Goal: Task Accomplishment & Management: Use online tool/utility

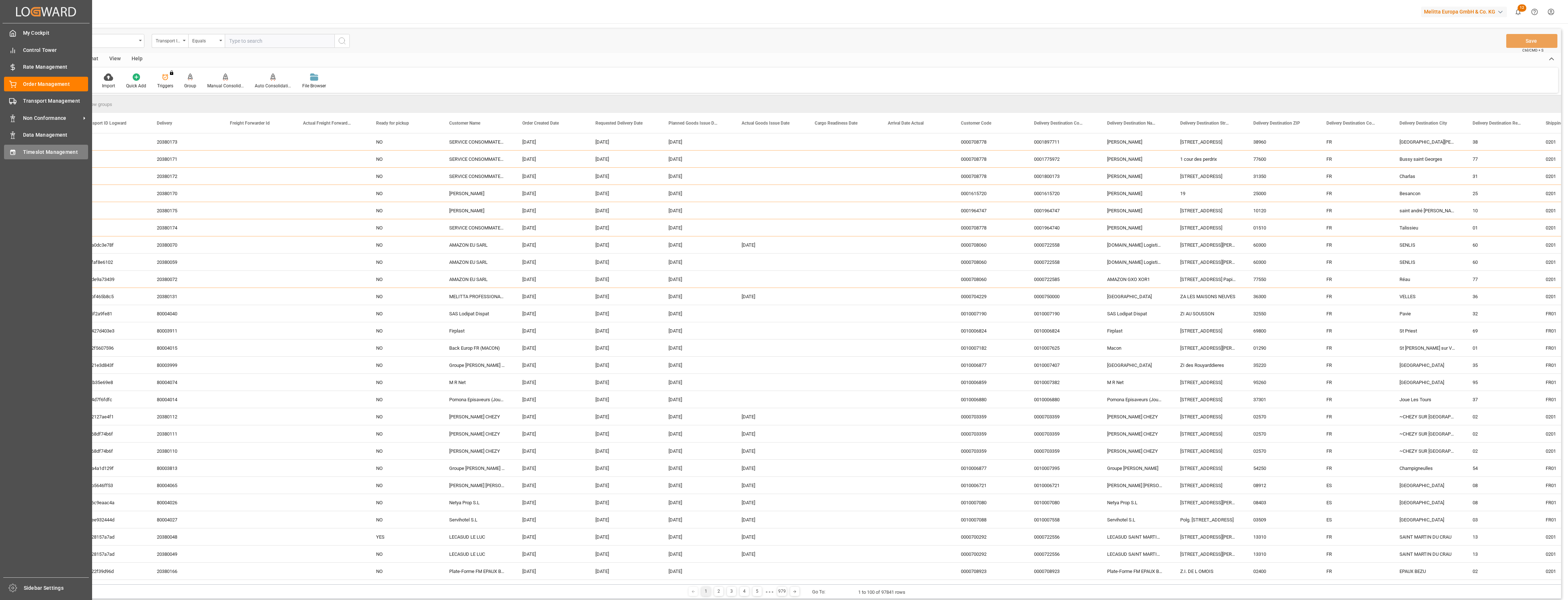
click at [16, 152] on div "Timeslot Management Timeslot Management" at bounding box center [46, 152] width 84 height 14
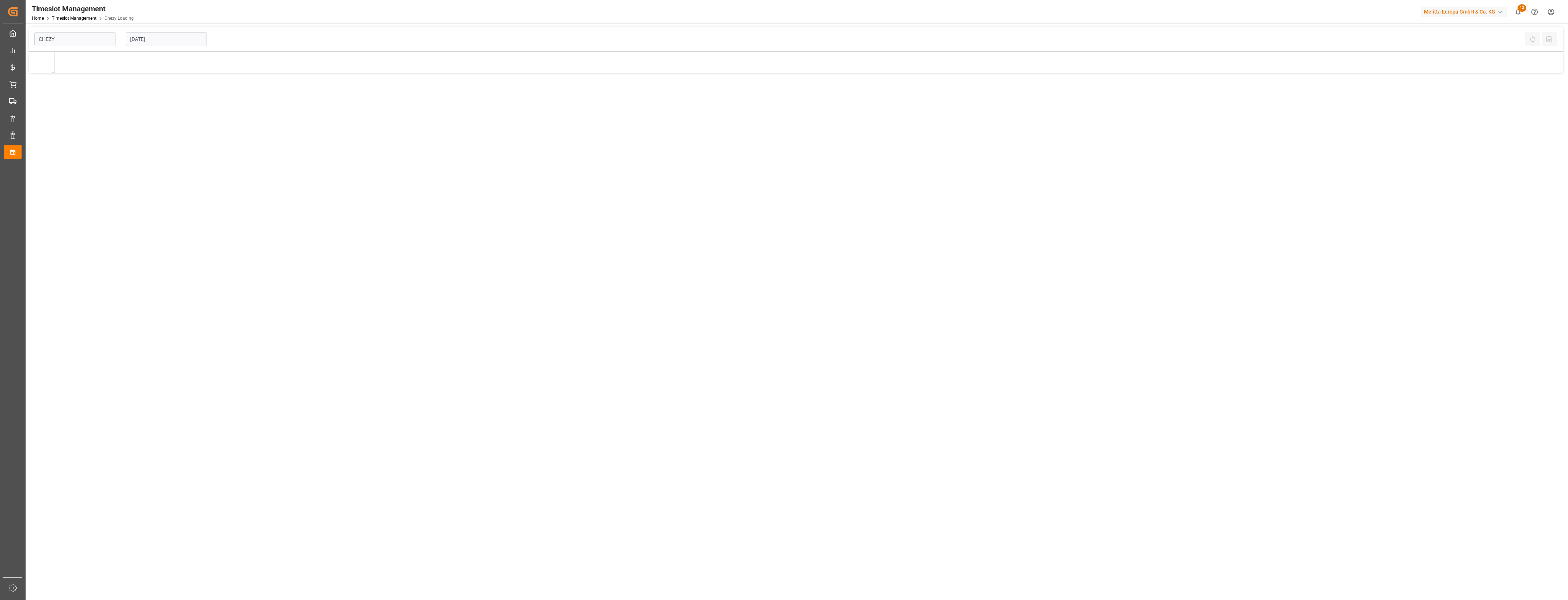
type input "Chezy Loading"
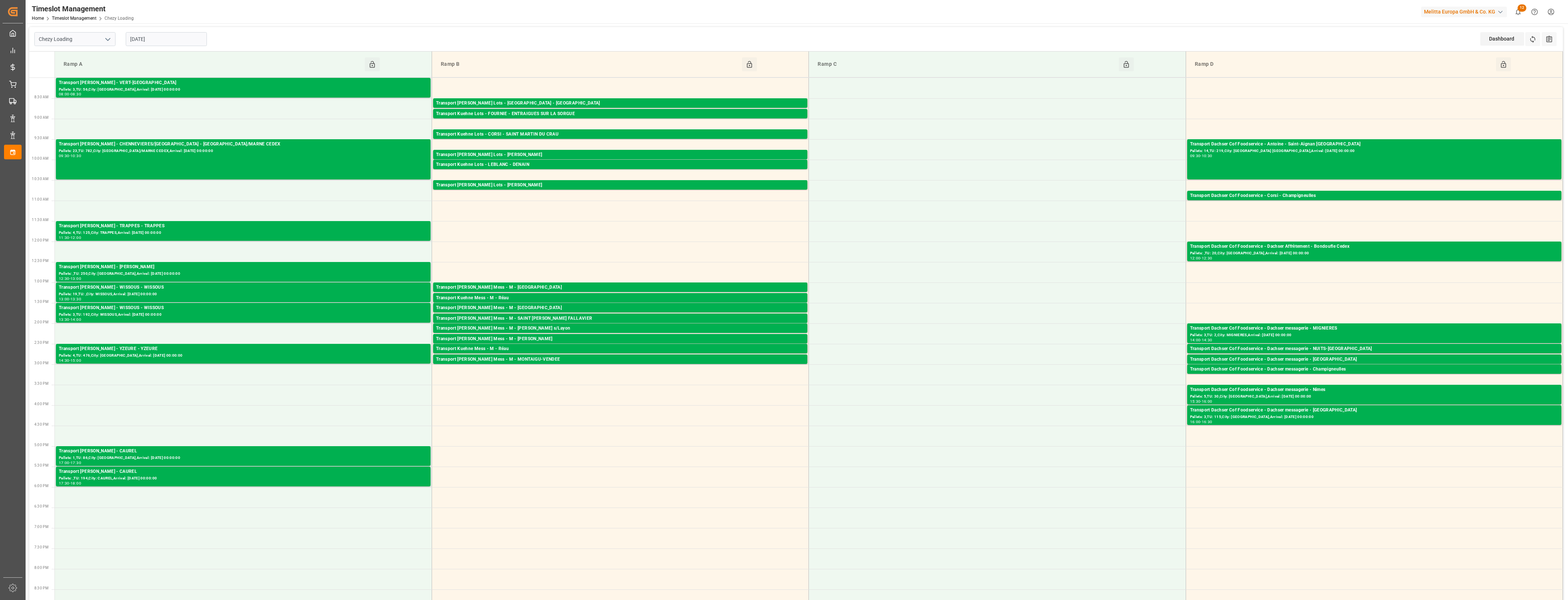
click at [178, 41] on input "[DATE]" at bounding box center [166, 39] width 81 height 14
click at [192, 99] on span "10" at bounding box center [192, 97] width 5 height 5
type input "[DATE]"
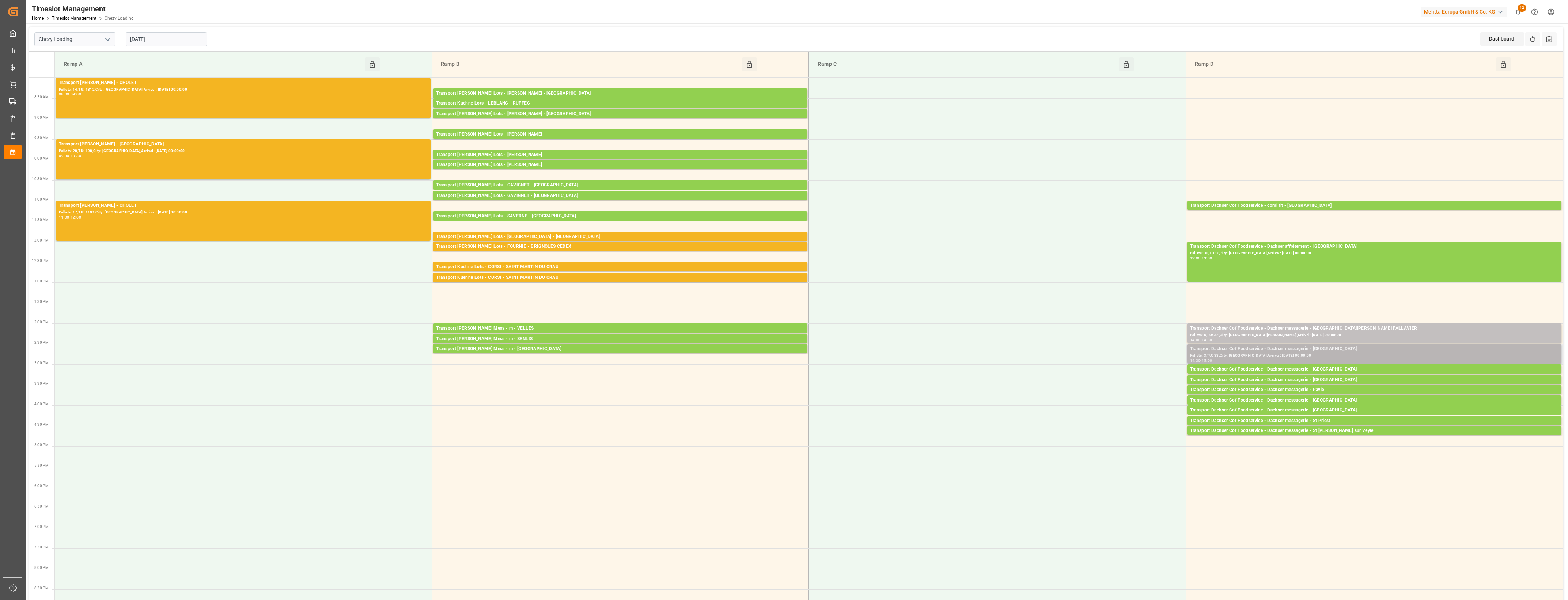
click at [1356, 351] on div "Transport Dachser Cof Foodservice - Dachser messagerie - [GEOGRAPHIC_DATA]" at bounding box center [1374, 349] width 368 height 7
click at [1113, 381] on button "Open" at bounding box center [1091, 382] width 51 height 9
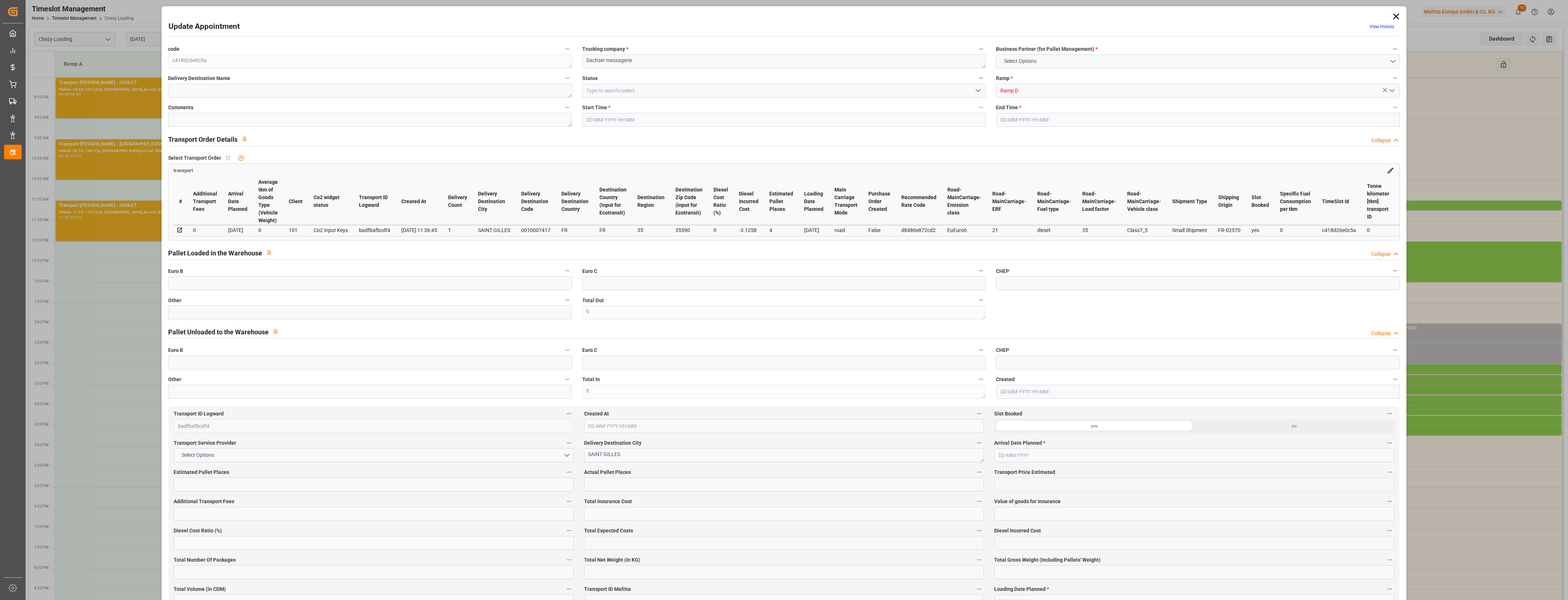
type input "4"
type input "177.6"
type input "0"
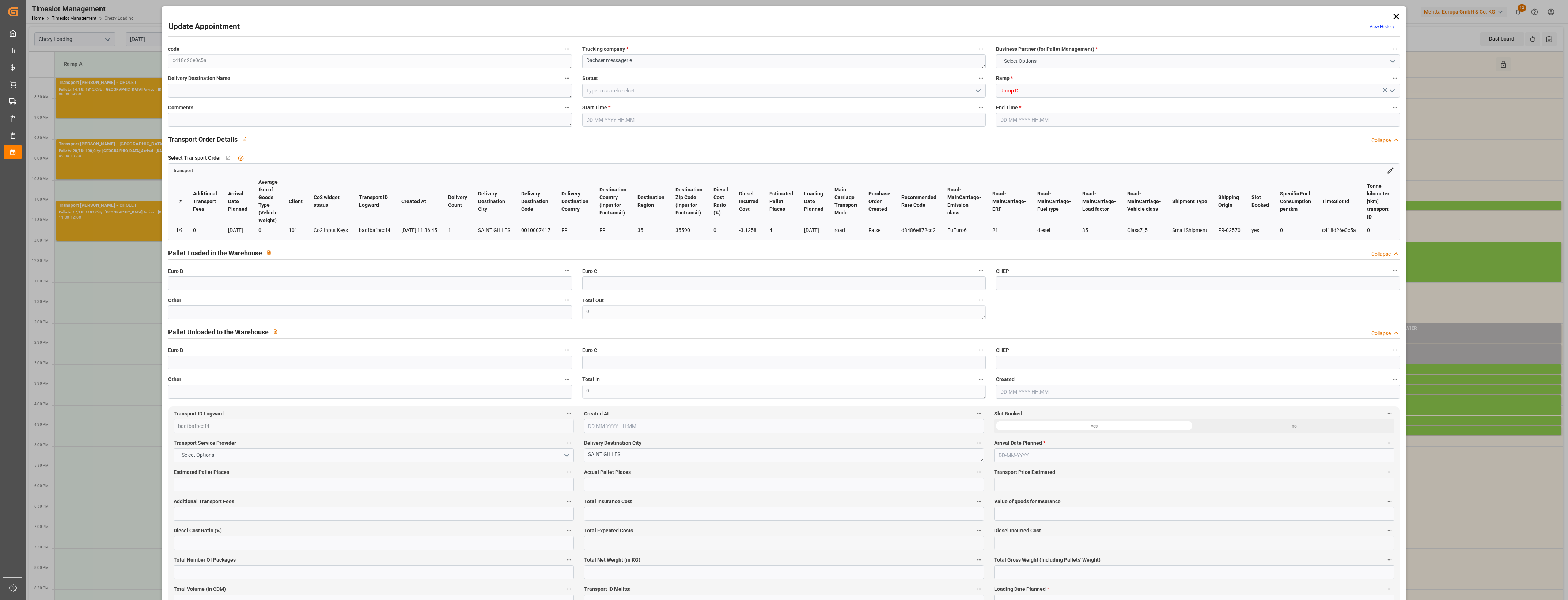
type input "174.4742"
type input "-3.1258"
type input "0"
type input "737.16"
type input "978.648"
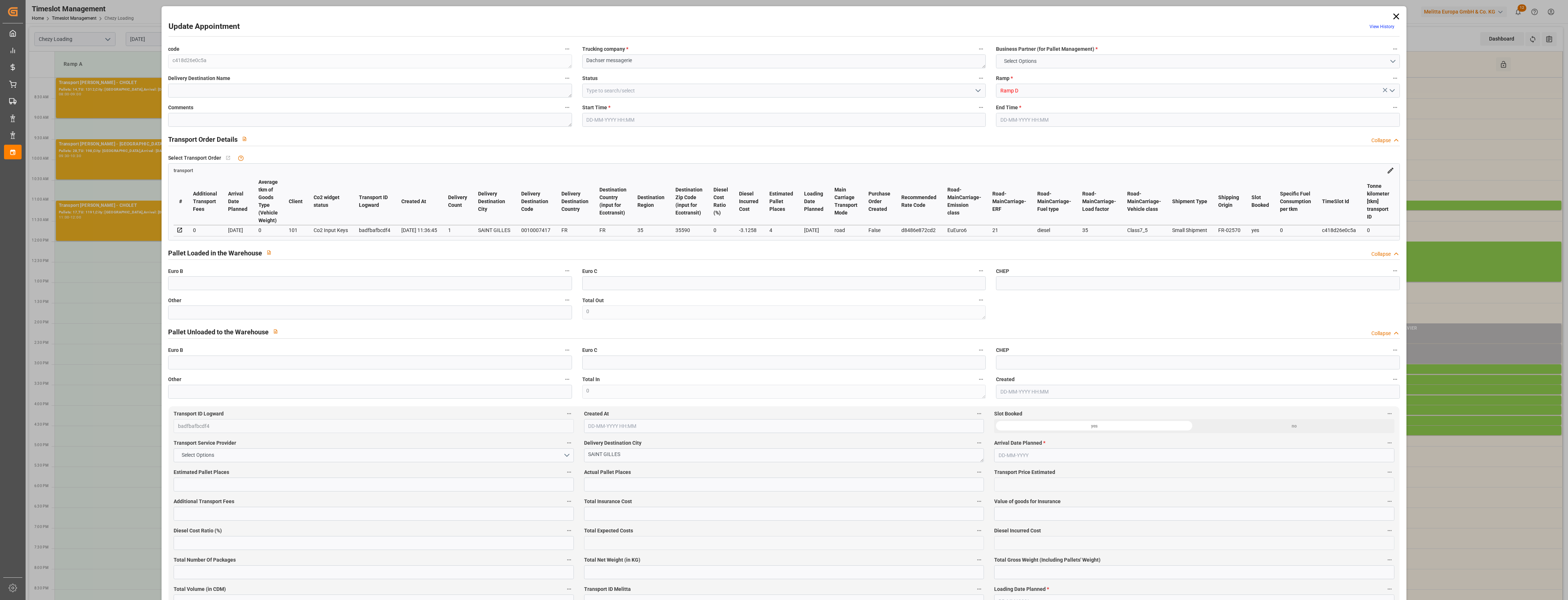
type input "3028.83"
type input "35"
type input "3"
type input "33"
type input "4"
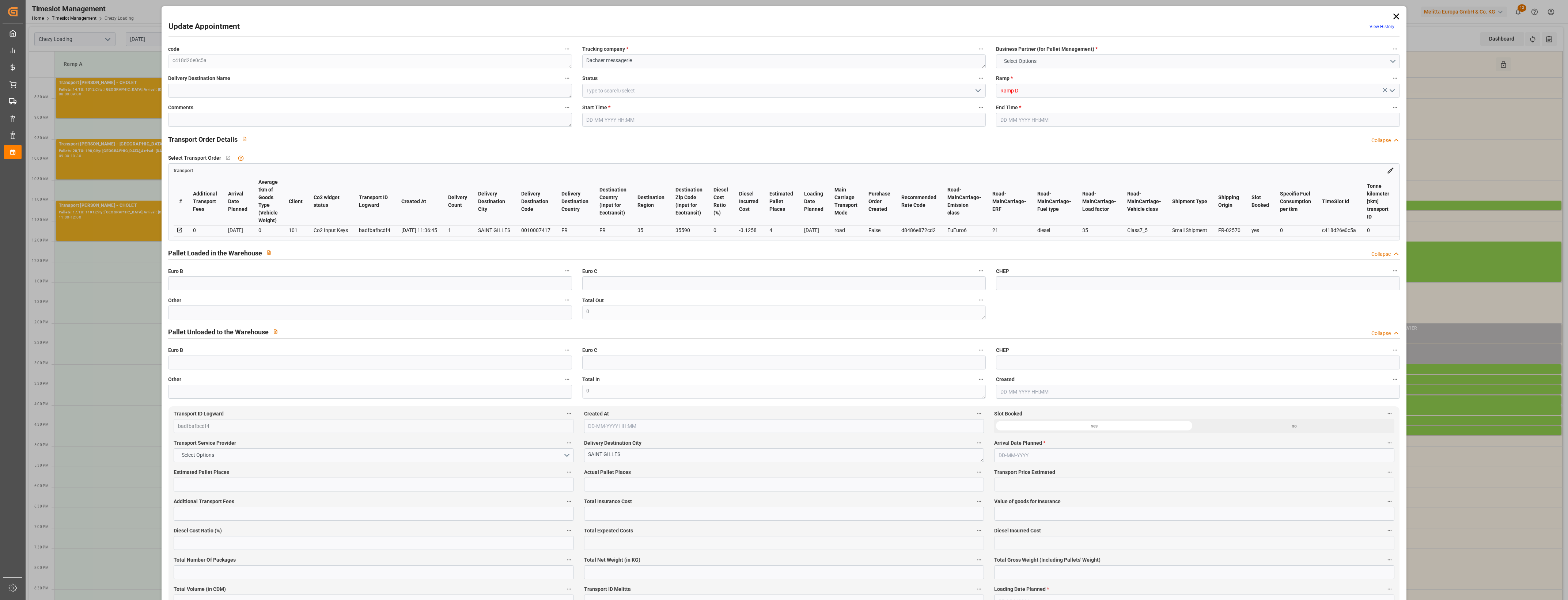
type input "101"
type input "879.978"
type input "0"
type input "4710.8598"
type input "0"
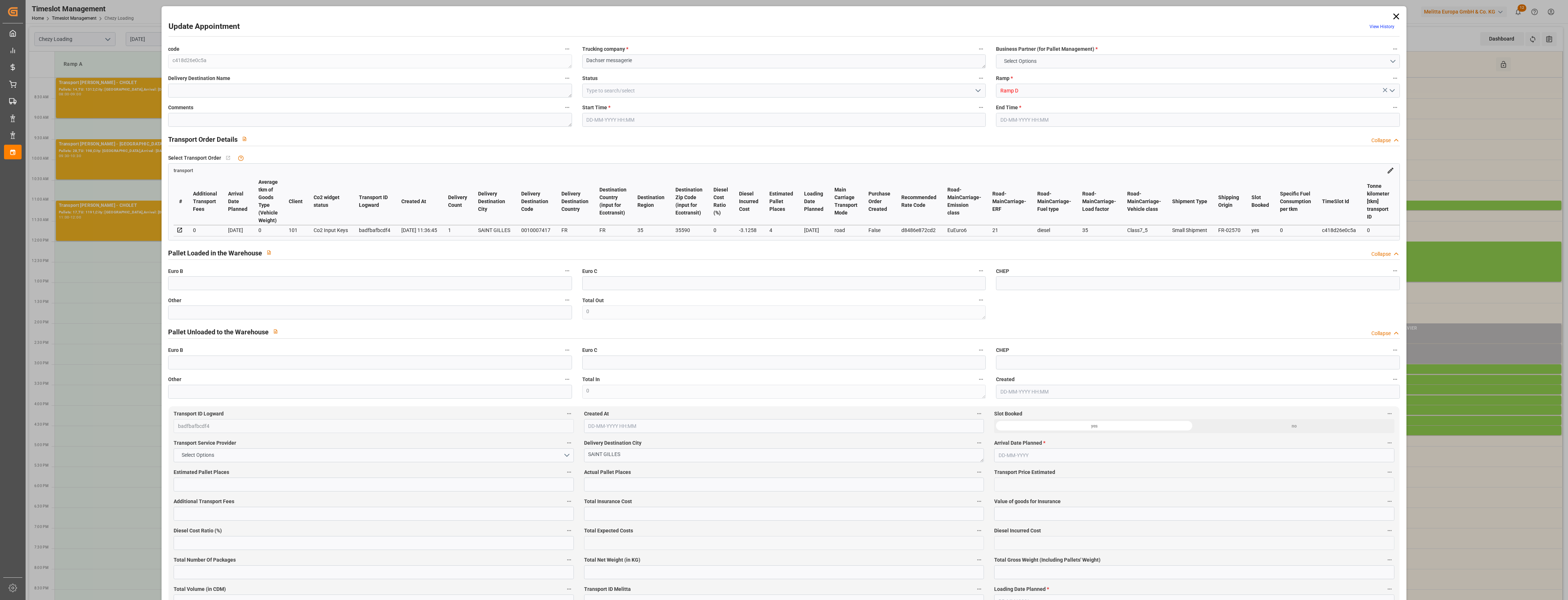
type input "0"
type input "21"
type input "35"
type input "[DATE] 14:30"
type input "[DATE] 15:00"
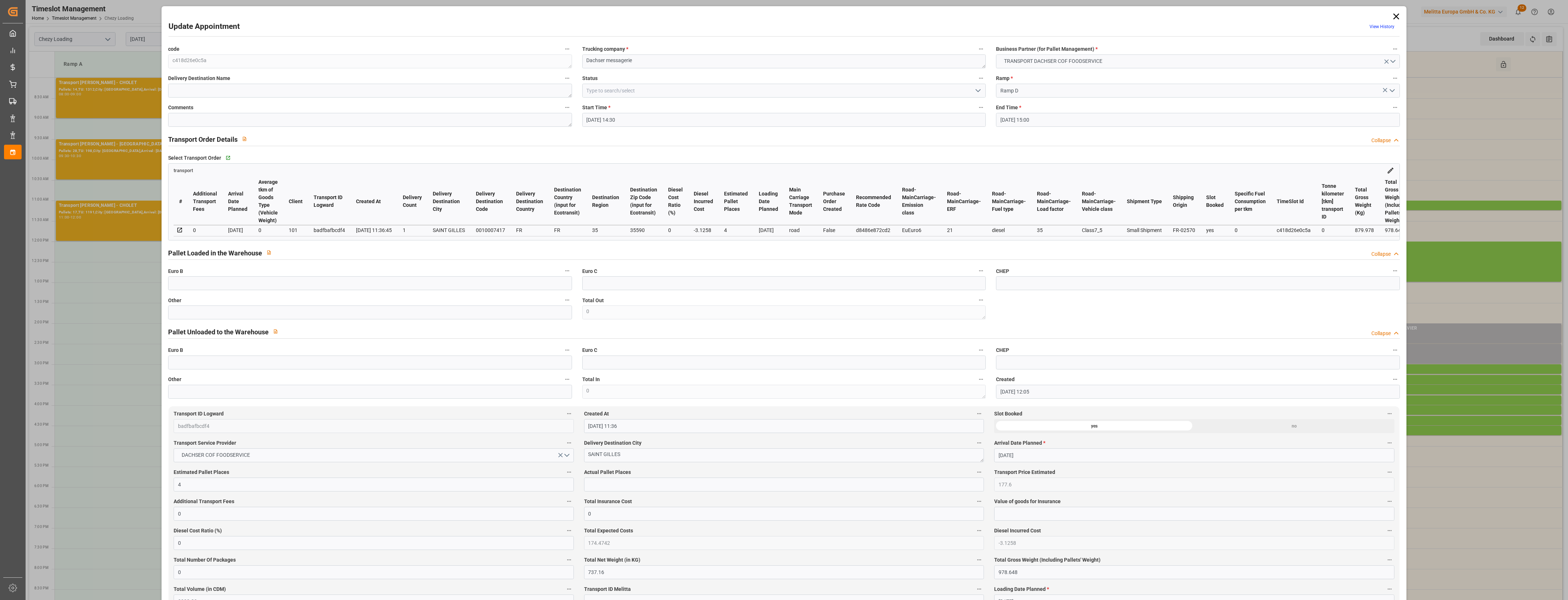
type input "[DATE] 12:05"
type input "[DATE] 11:36"
type input "[DATE]"
click at [294, 316] on input "text" at bounding box center [369, 312] width 404 height 14
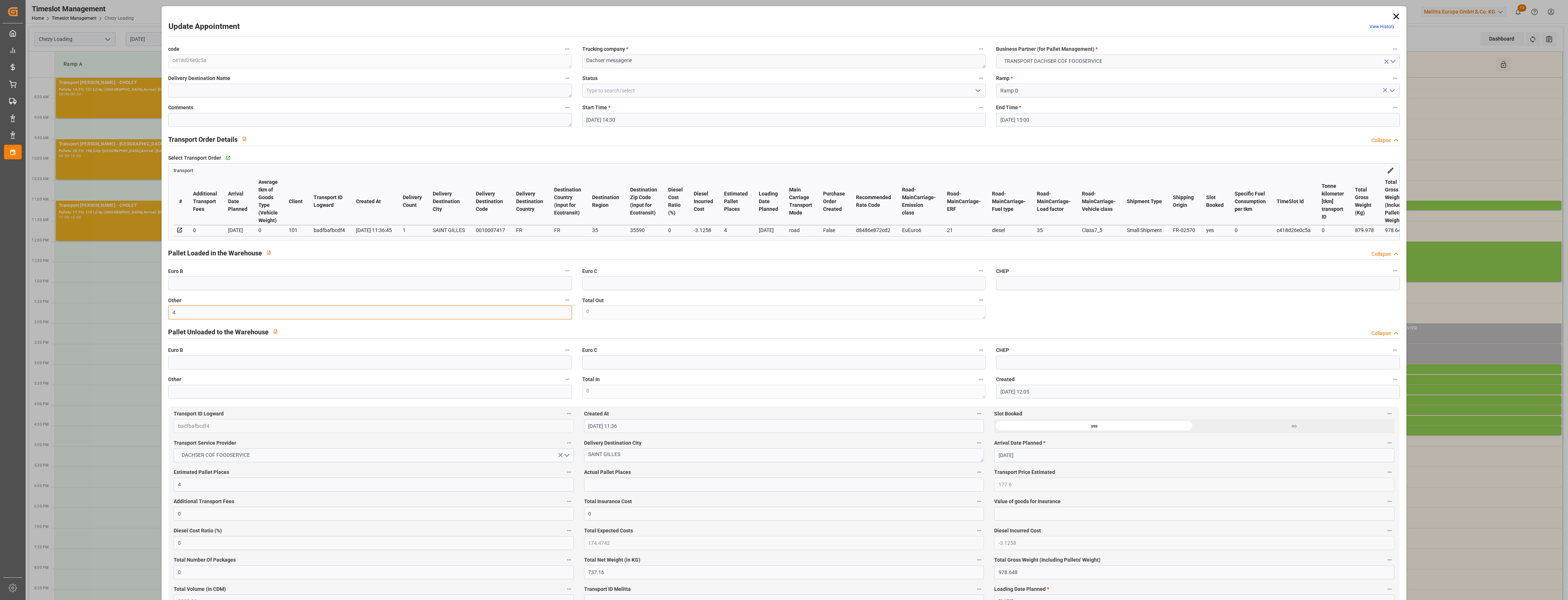
type input "4"
click at [668, 472] on label "Actual Pallet Places" at bounding box center [784, 472] width 400 height 10
click at [975, 472] on button "Actual Pallet Places" at bounding box center [979, 472] width 10 height 10
click at [638, 487] on div at bounding box center [784, 300] width 1568 height 600
click at [642, 490] on input "text" at bounding box center [784, 484] width 400 height 14
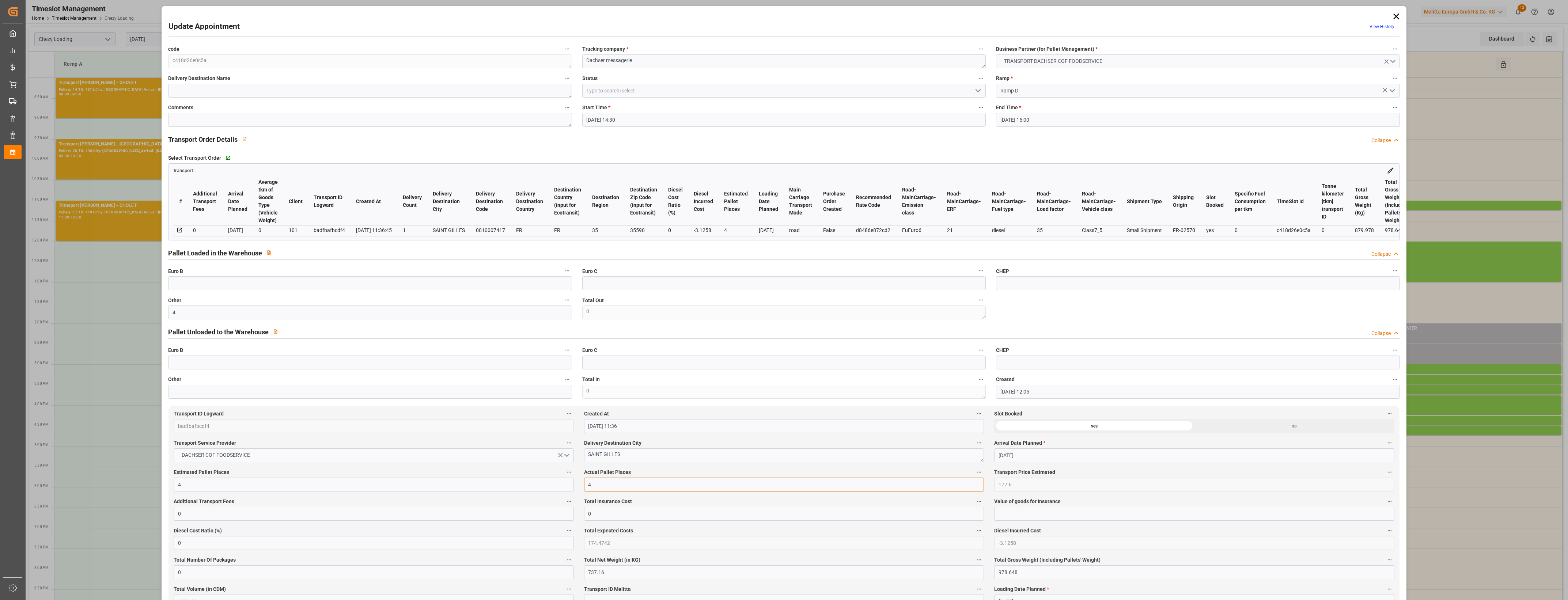
type input "4"
click at [659, 474] on label "Actual Pallet Places" at bounding box center [784, 472] width 400 height 10
click at [975, 474] on button "Actual Pallet Places" at bounding box center [979, 472] width 10 height 10
click at [978, 90] on div at bounding box center [784, 300] width 1568 height 600
click at [974, 90] on icon "open menu" at bounding box center [978, 91] width 9 height 9
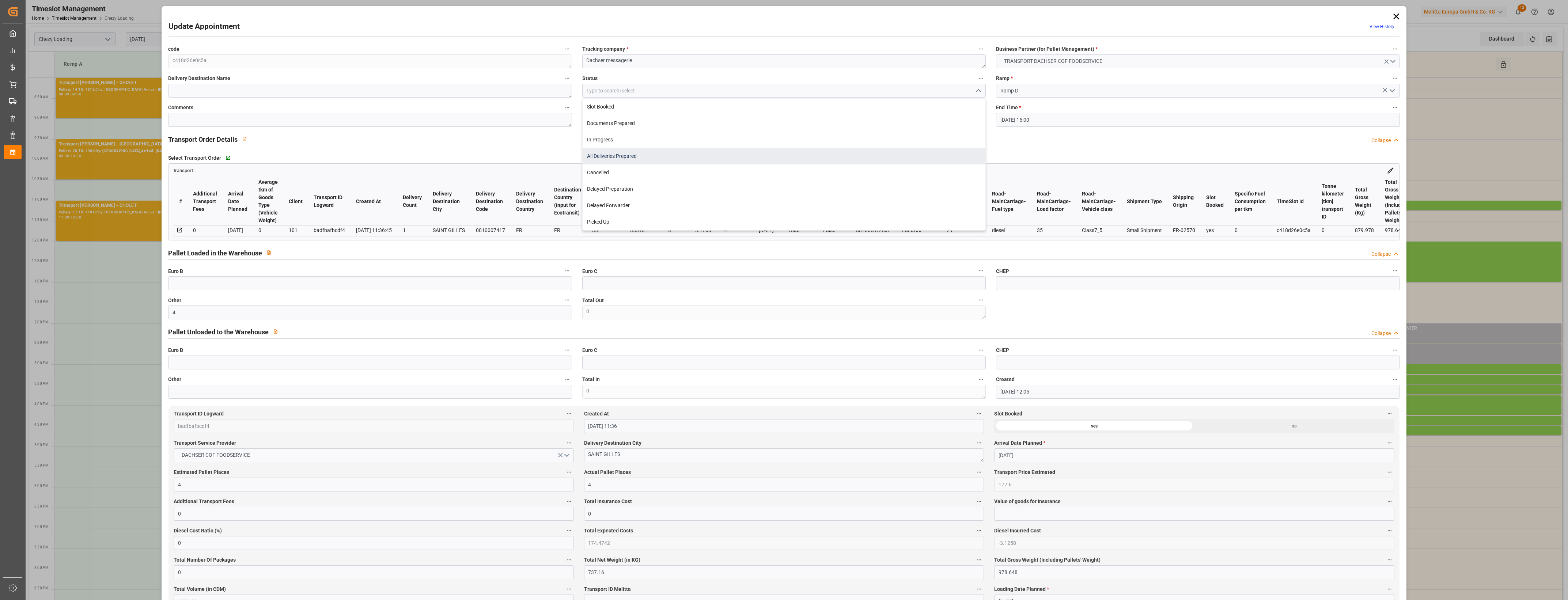
click at [611, 157] on div "All Deliveries Prepared" at bounding box center [784, 156] width 403 height 16
type input "All Deliveries Prepared"
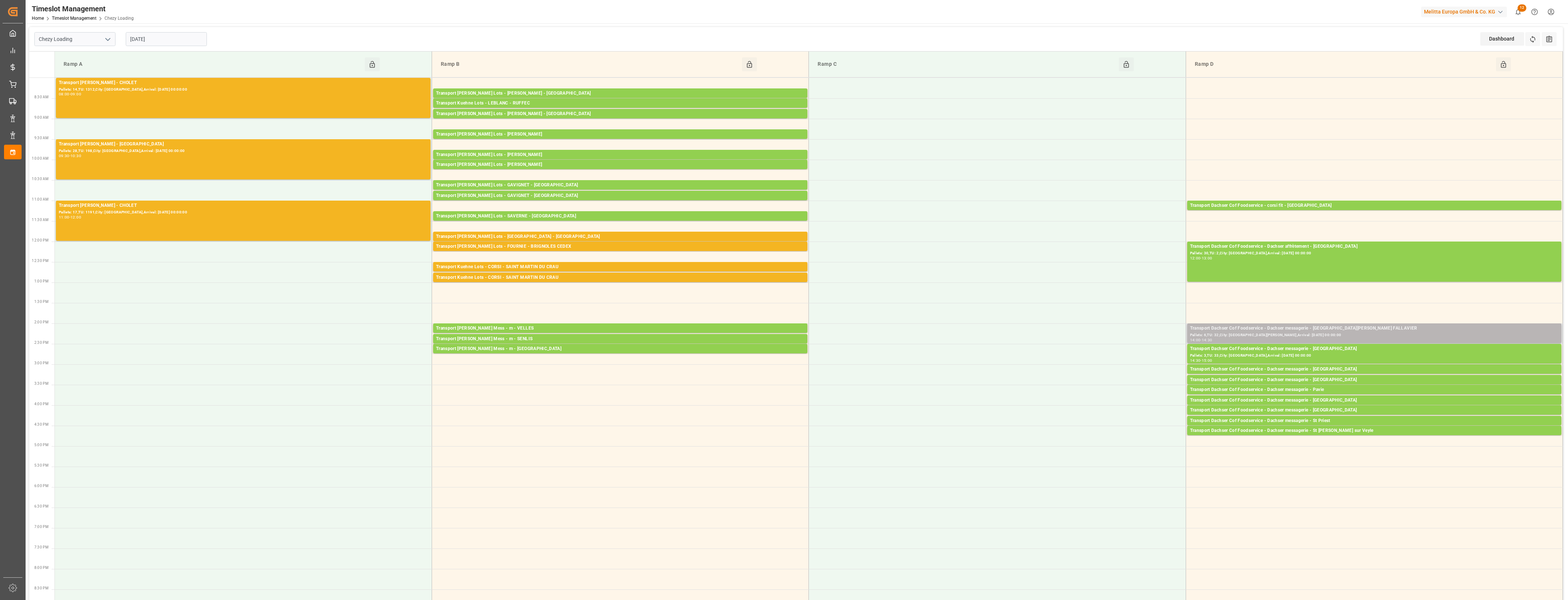
click at [1408, 332] on div "Pallets: 6,TU: 32,City: [GEOGRAPHIC_DATA][PERSON_NAME],Arrival: [DATE] 00:00:00" at bounding box center [1374, 335] width 368 height 6
click at [1101, 358] on button "Open" at bounding box center [1091, 361] width 51 height 9
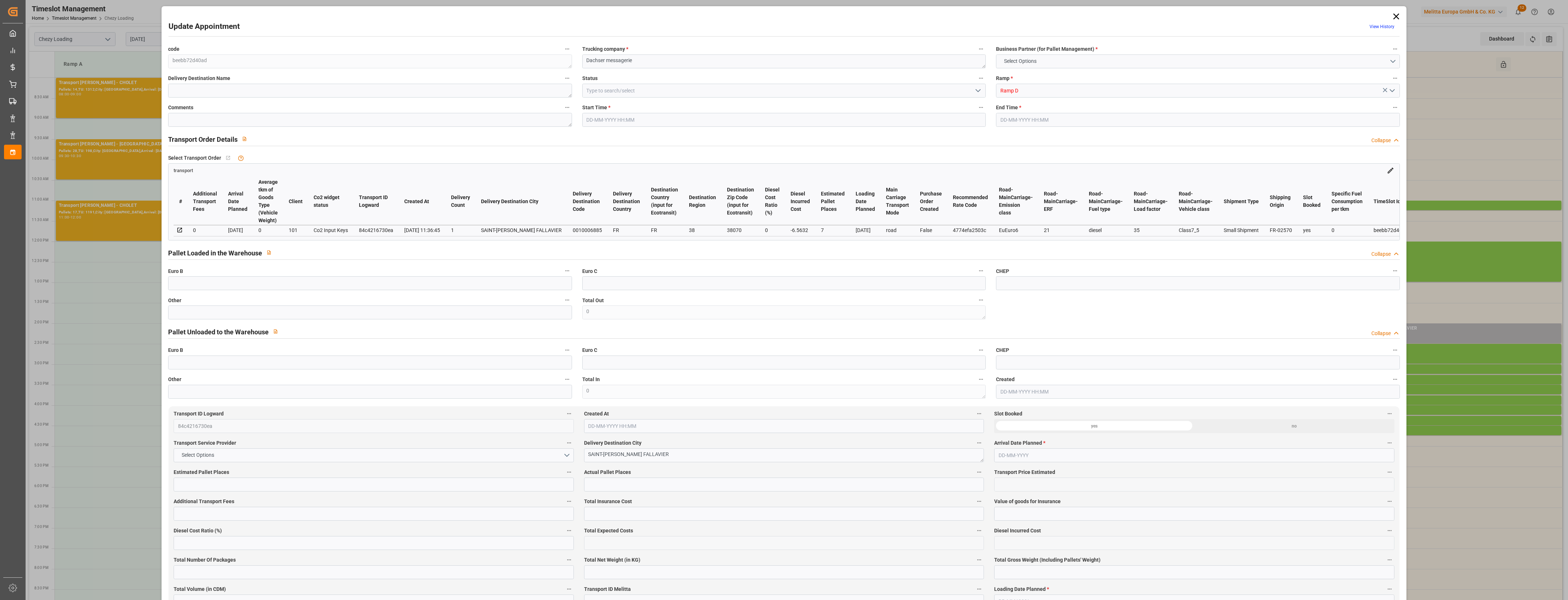
type input "7"
type input "372.91"
type input "0"
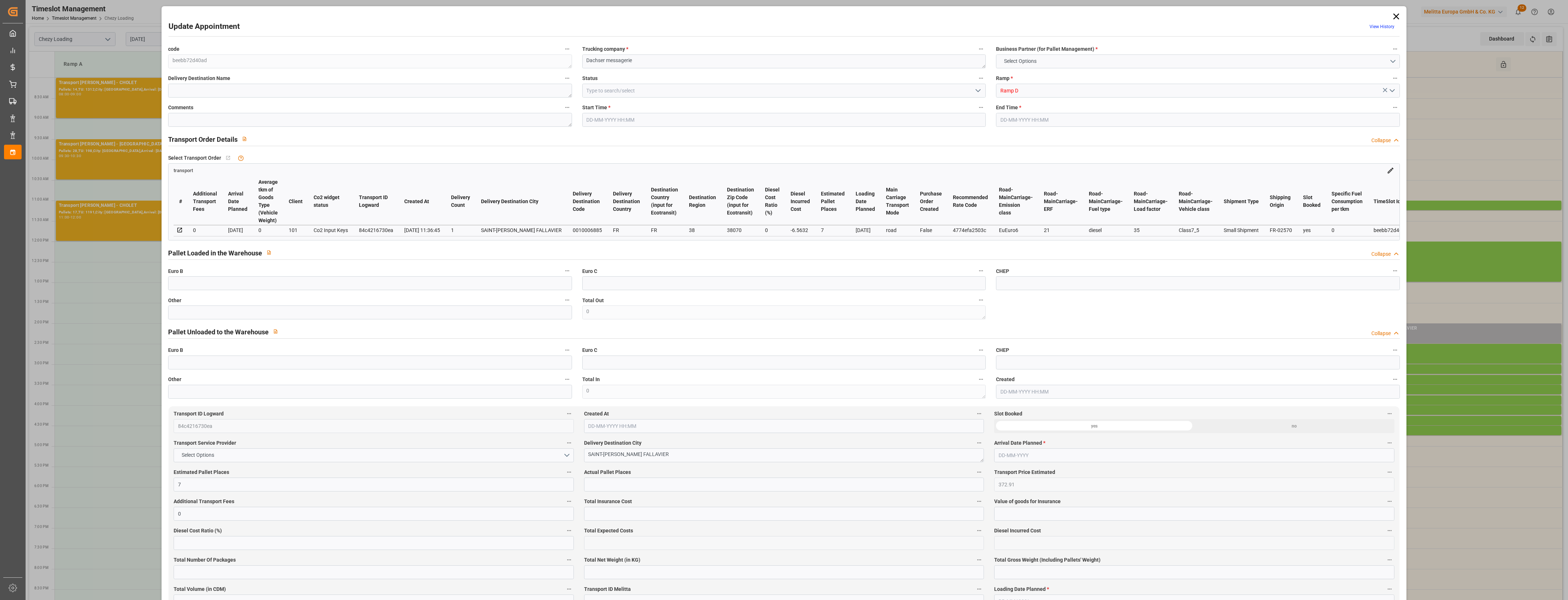
type input "366.3468"
type input "-6.5632"
type input "0"
type input "1427.16"
type input "1868.76"
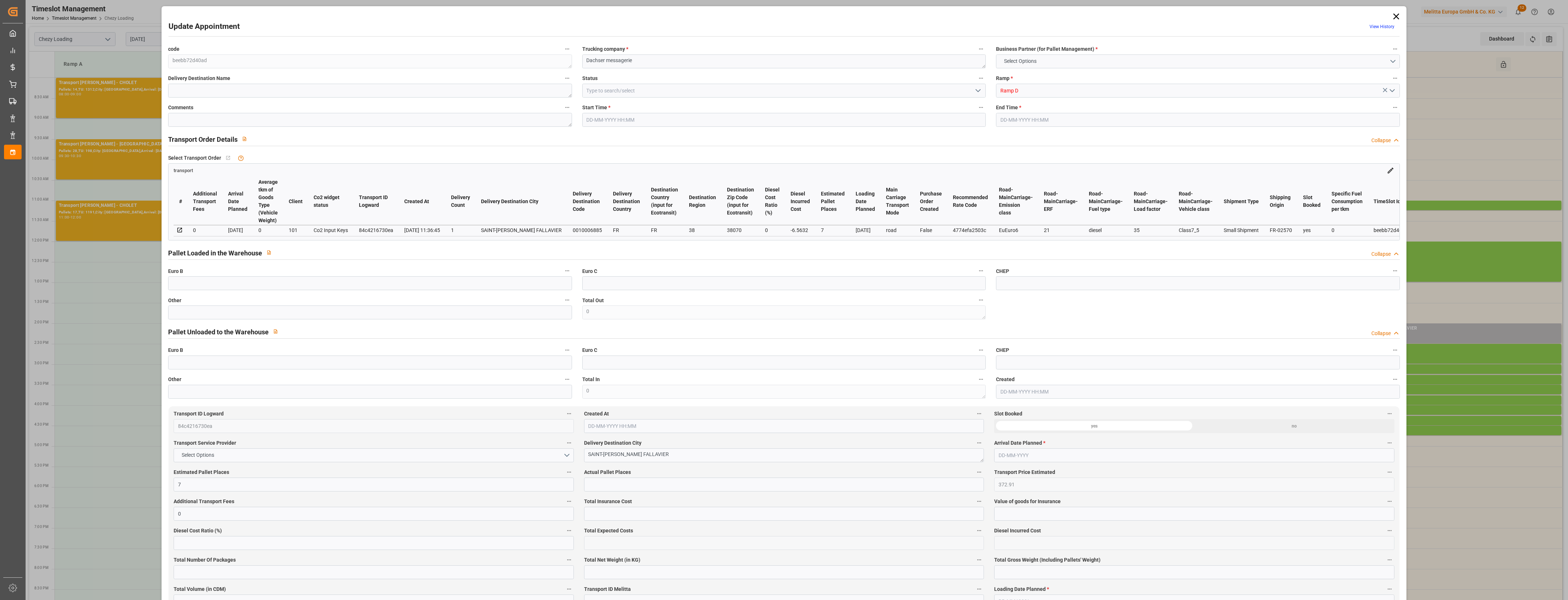
type input "5368.18"
type input "38"
type input "6"
type input "32"
type input "7"
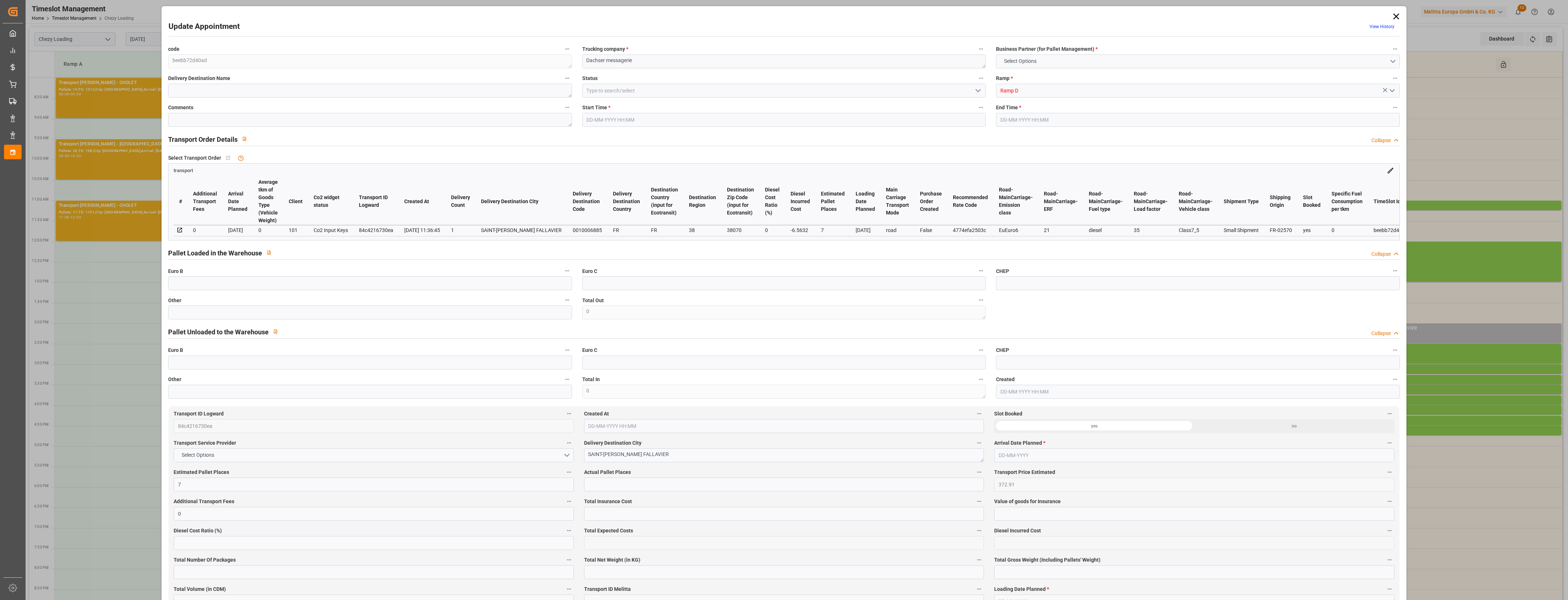
type input "101"
type input "1695.42"
type input "0"
type input "4710.8598"
type input "0"
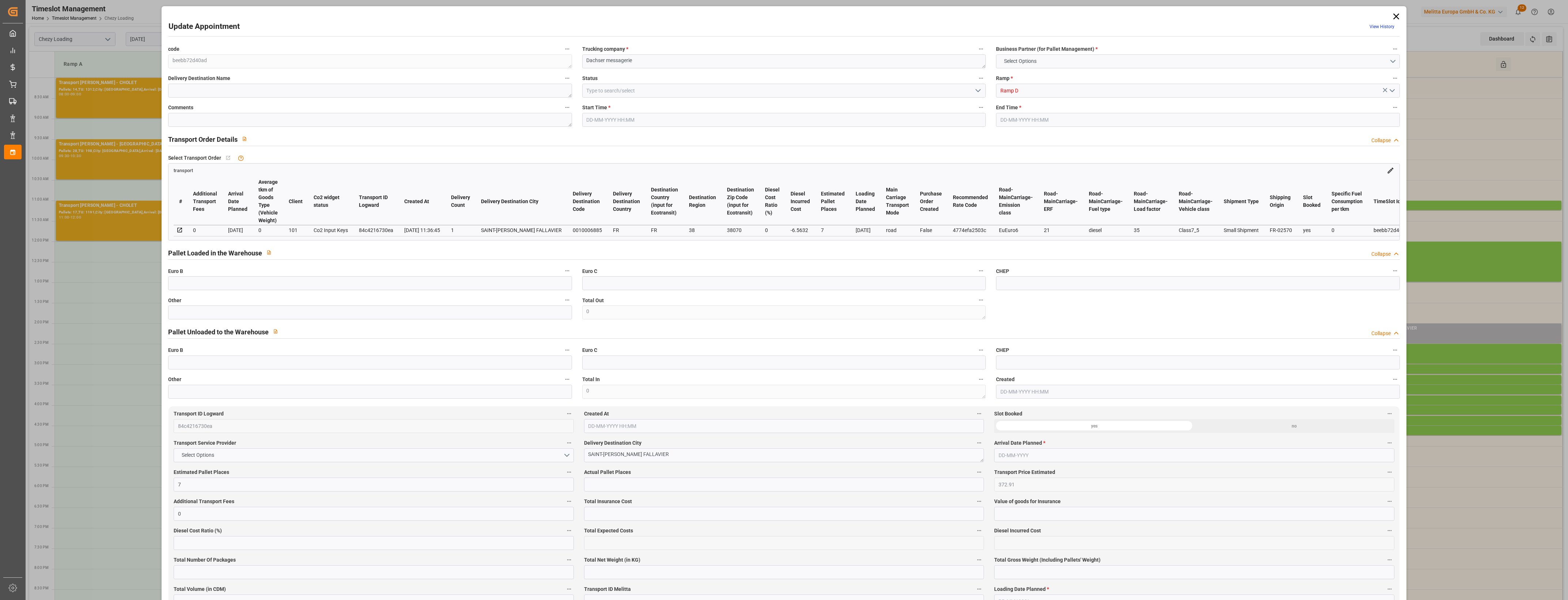
type input "0"
type input "21"
type input "35"
type input "[DATE] 14:00"
type input "[DATE] 14:30"
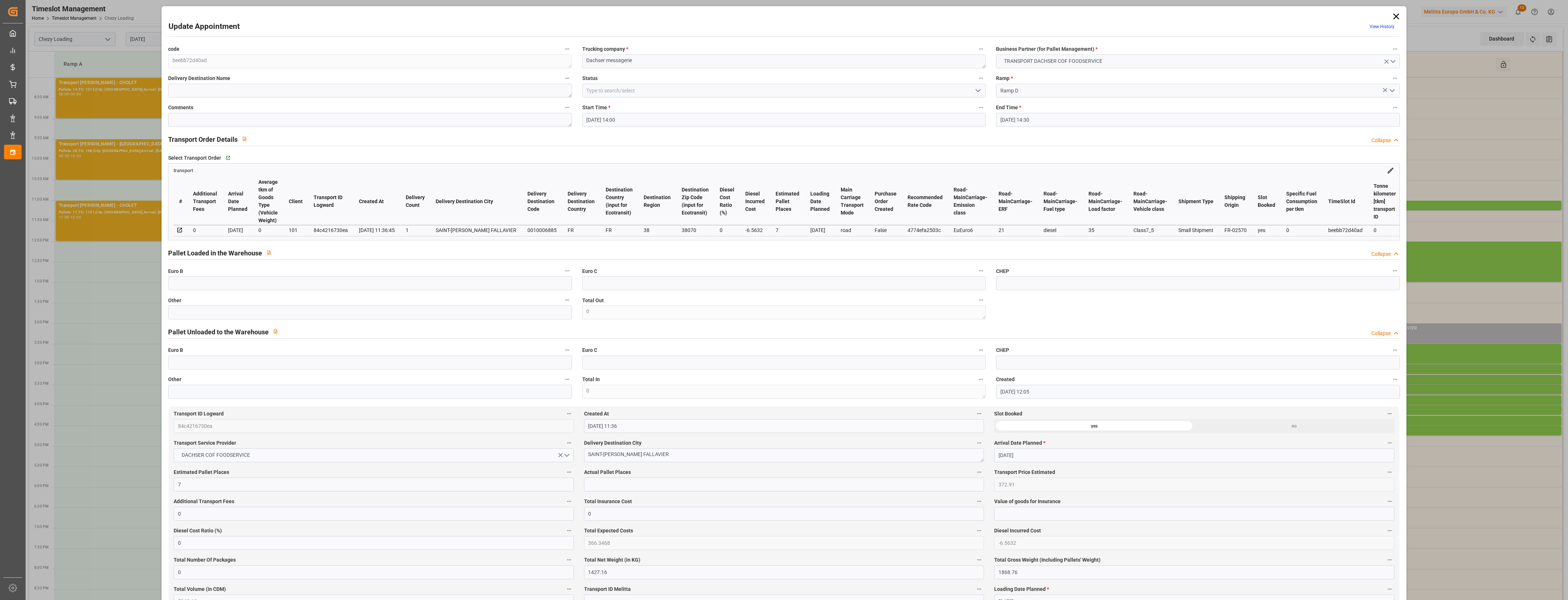
type input "[DATE] 12:05"
type input "[DATE] 11:36"
type input "[DATE]"
click at [172, 316] on input "text" at bounding box center [369, 312] width 404 height 14
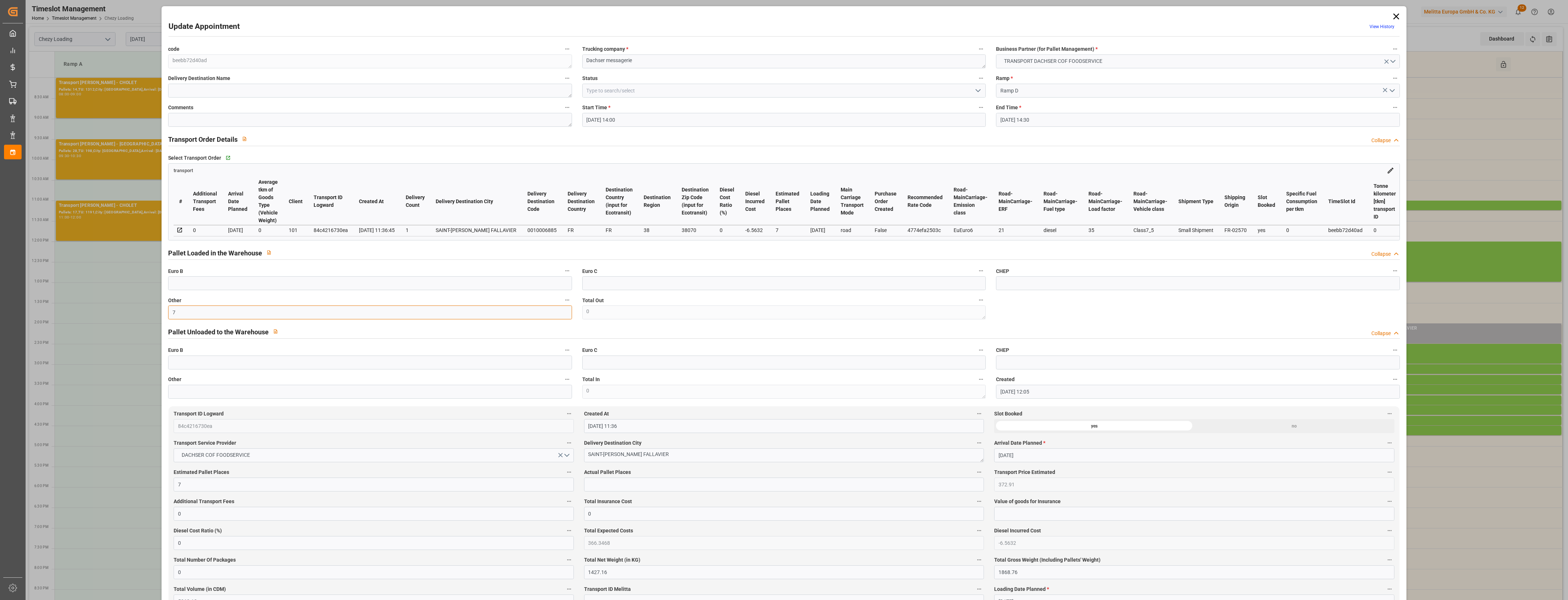
type input "7"
click at [585, 483] on input "text" at bounding box center [784, 484] width 400 height 14
type input "7"
click at [680, 468] on div "Actual Pallet Places 7" at bounding box center [784, 480] width 410 height 29
click at [978, 94] on icon "open menu" at bounding box center [978, 91] width 9 height 9
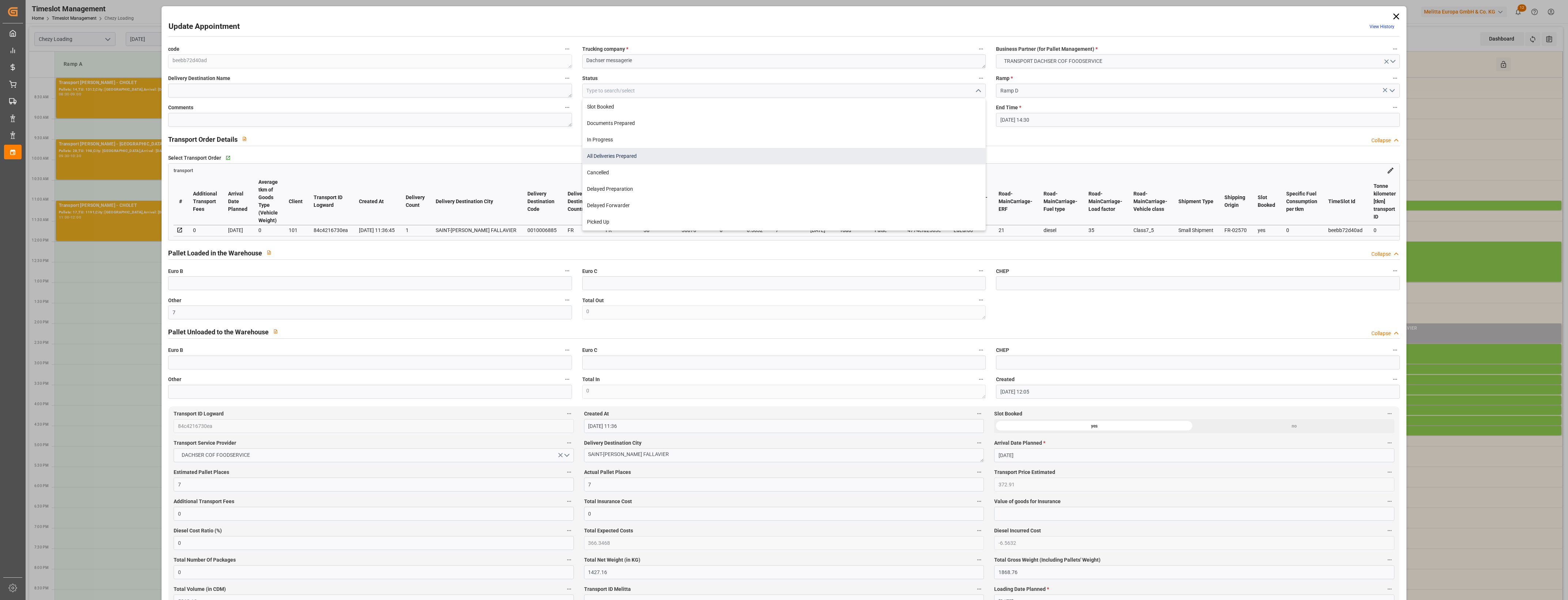
click at [617, 159] on div "All Deliveries Prepared" at bounding box center [784, 156] width 403 height 16
type input "All Deliveries Prepared"
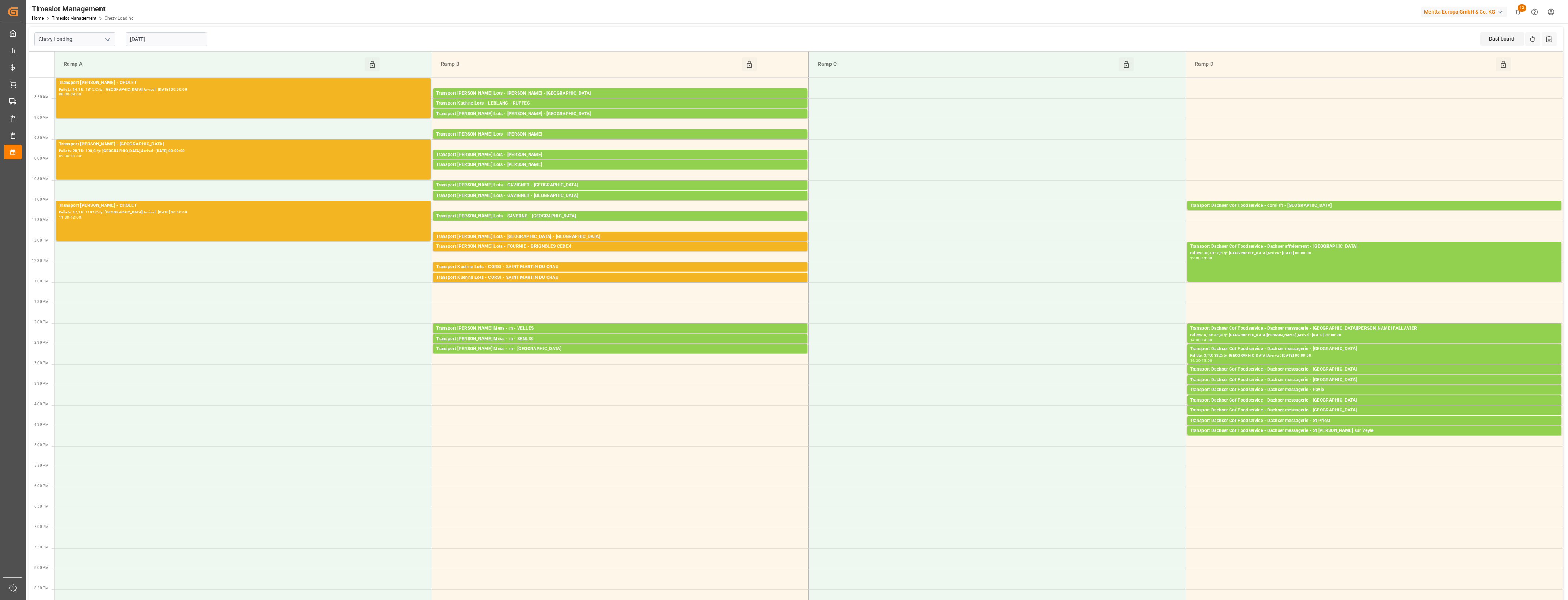
click at [162, 38] on input "[DATE]" at bounding box center [166, 39] width 81 height 14
click at [191, 100] on span "10" at bounding box center [192, 97] width 5 height 5
click at [548, 235] on div "Transport [PERSON_NAME] Lots - [GEOGRAPHIC_DATA] - [GEOGRAPHIC_DATA]" at bounding box center [620, 237] width 368 height 7
click at [857, 258] on button "Open" at bounding box center [849, 259] width 51 height 9
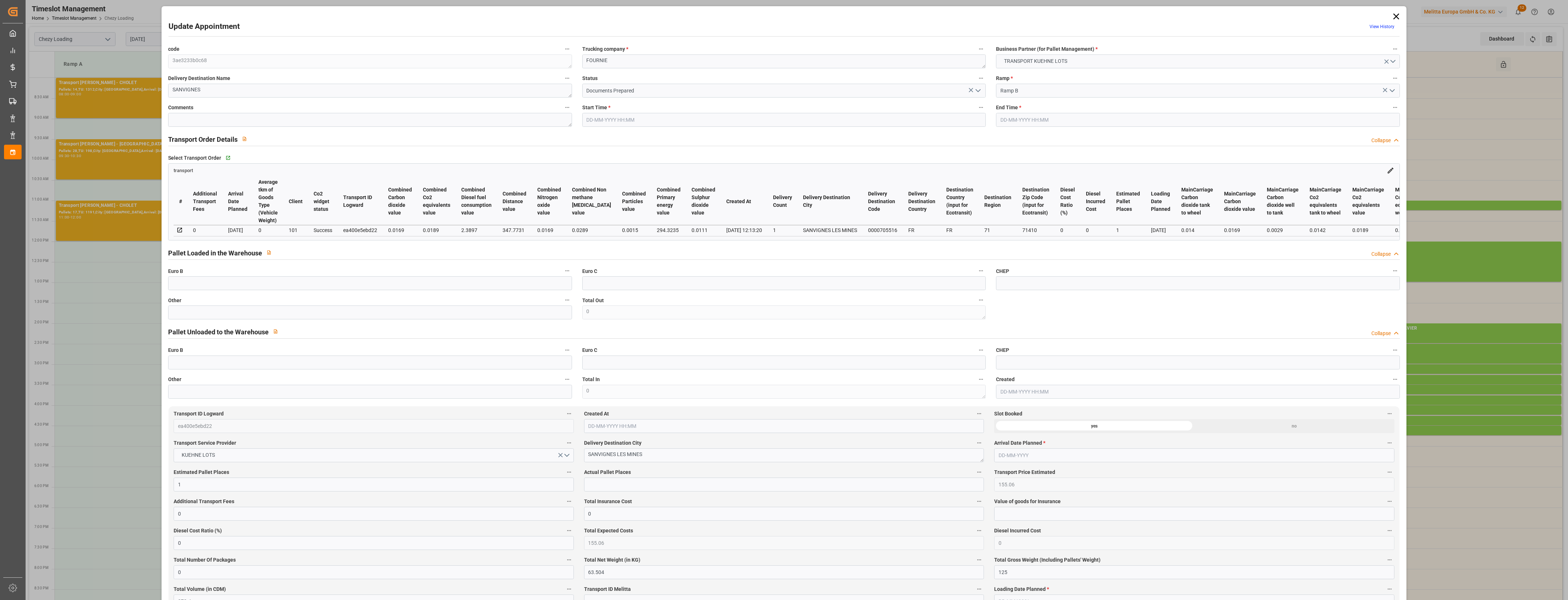
type input "[DATE] 11:45"
type input "[DATE] 12:00"
type input "[DATE] 13:24"
type input "[DATE] 12:13"
type input "[DATE]"
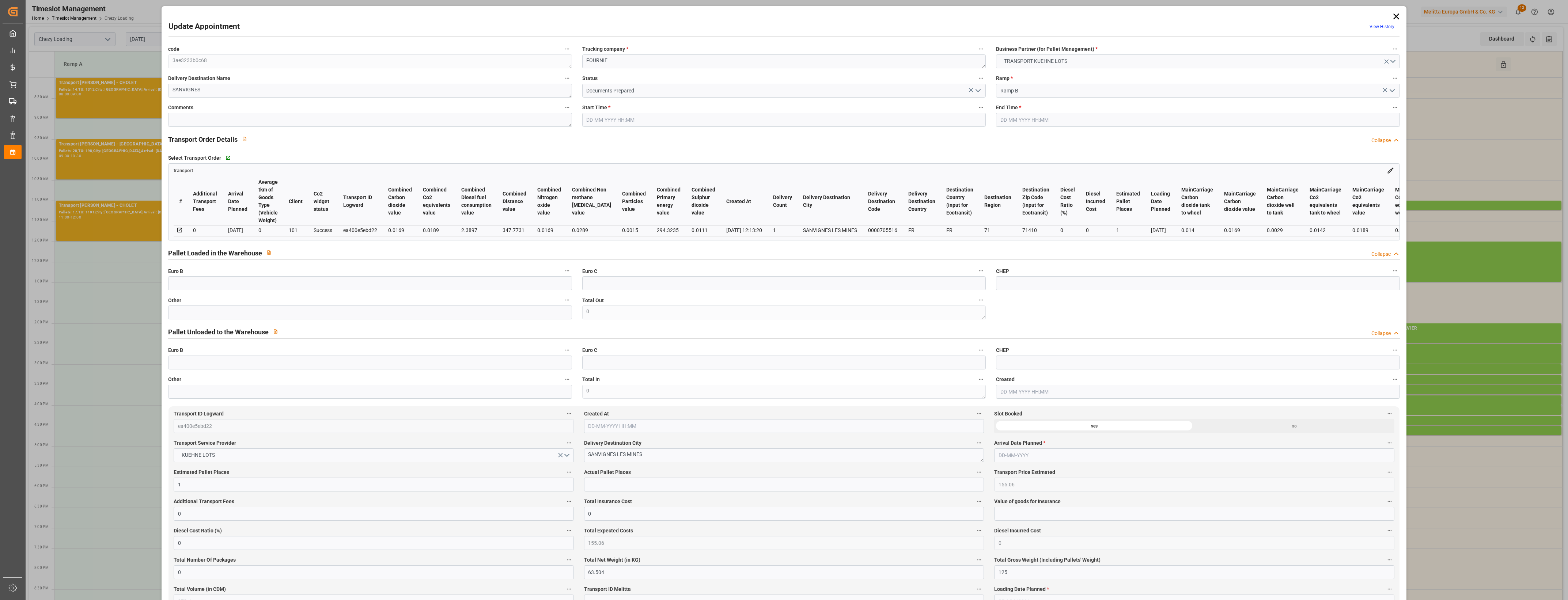
type input "[DATE]"
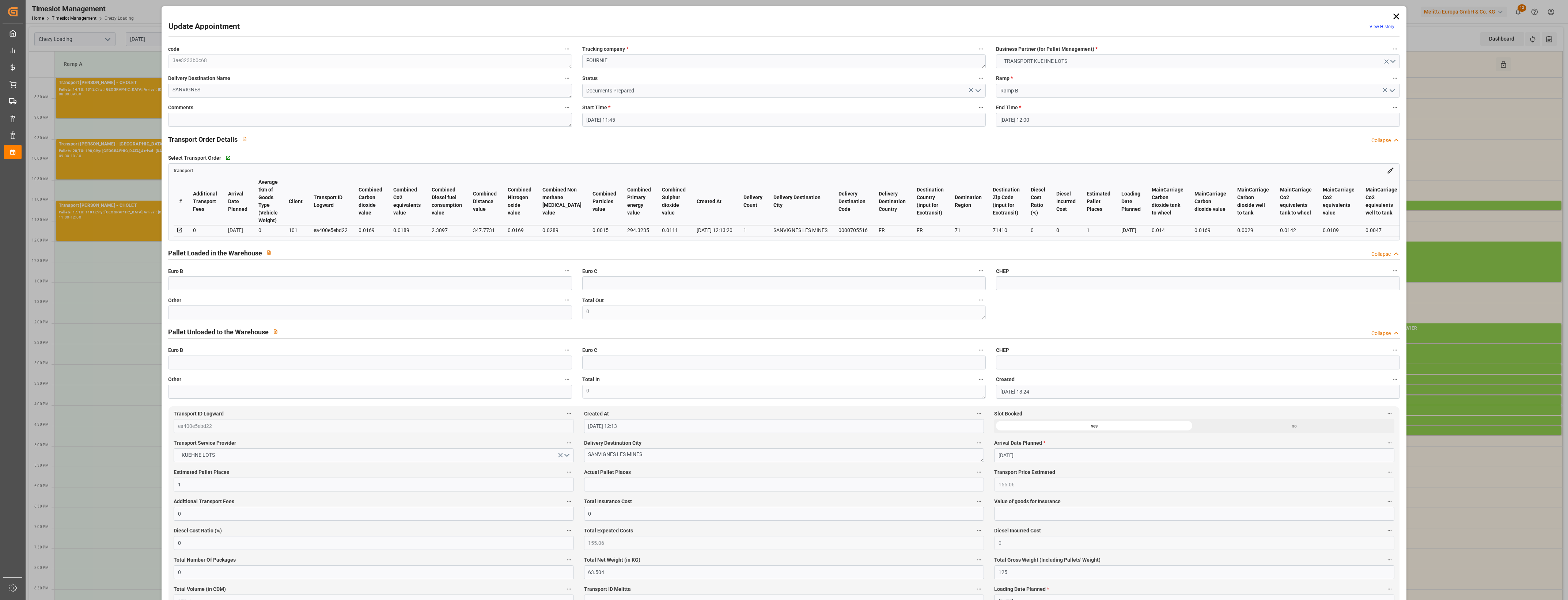
click at [978, 92] on icon "open menu" at bounding box center [978, 91] width 9 height 9
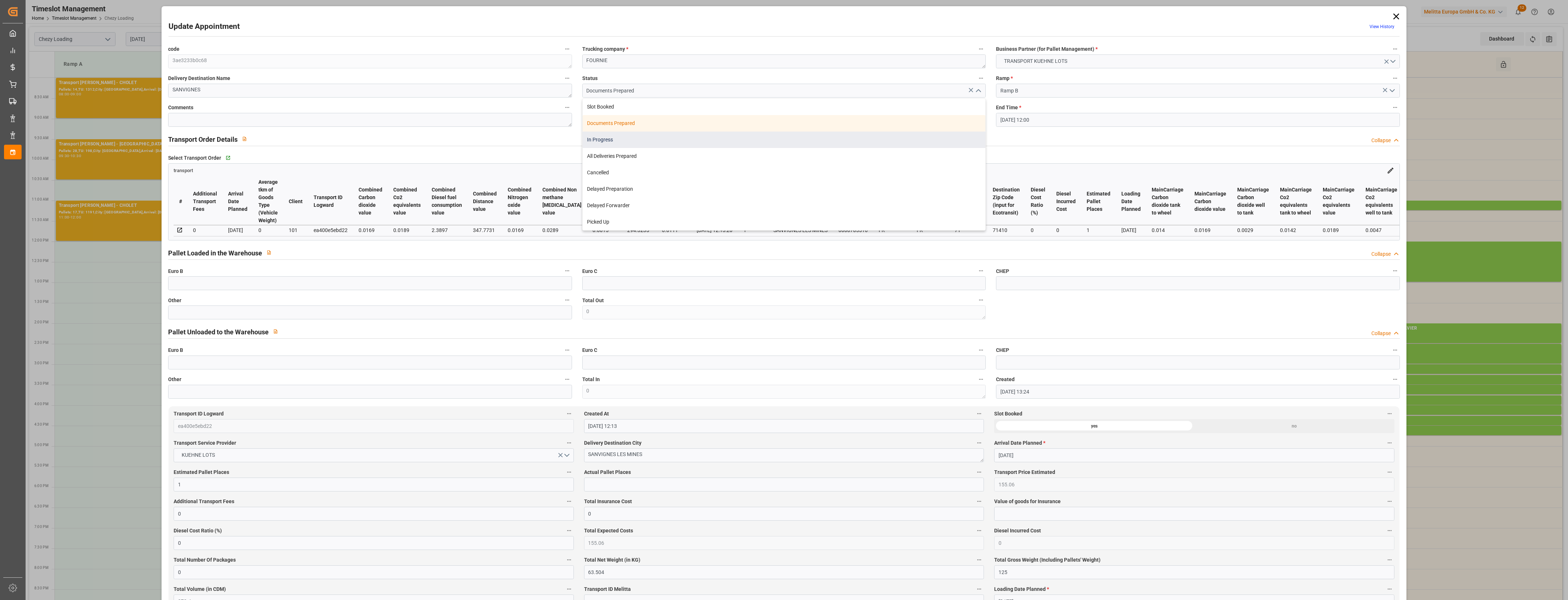
click at [620, 145] on div "In Progress" at bounding box center [784, 139] width 403 height 16
type input "In Progress"
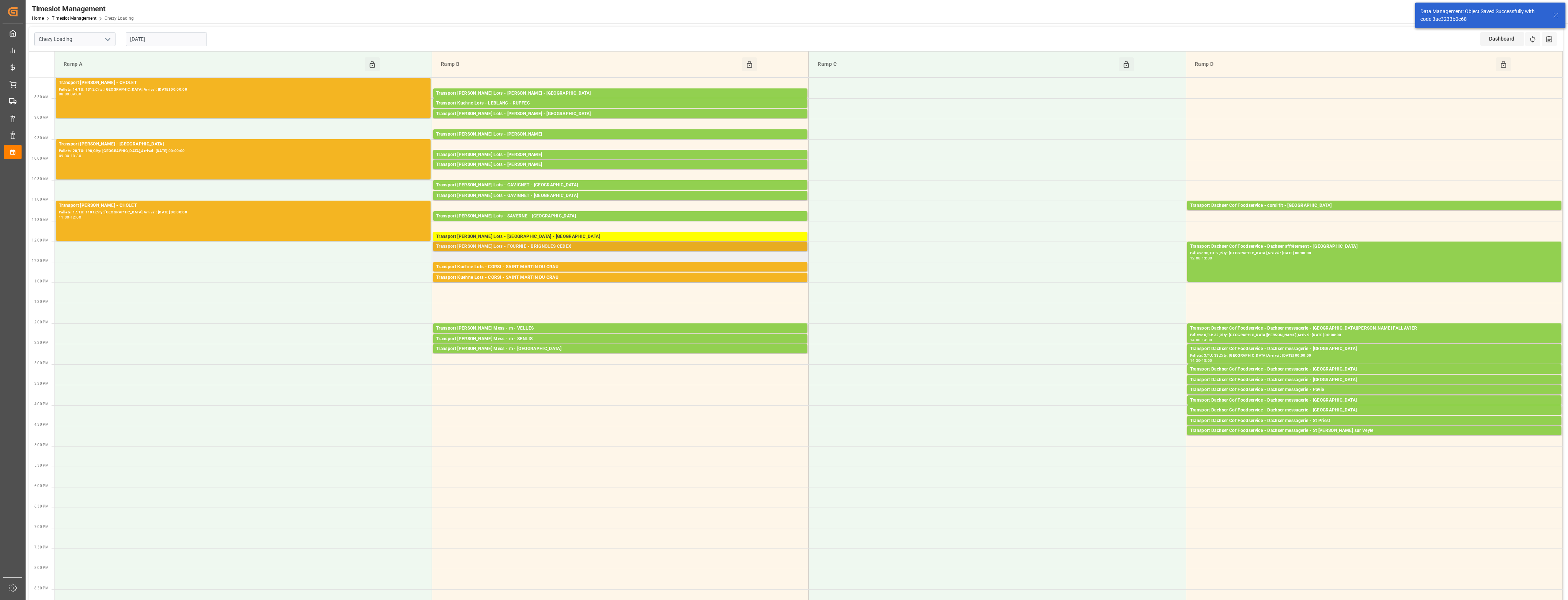
click at [588, 248] on div "Transport [PERSON_NAME] Lots - FOURNIE - BRIGNOLES CEDEX" at bounding box center [620, 246] width 368 height 7
click at [847, 277] on button "Open" at bounding box center [849, 279] width 51 height 9
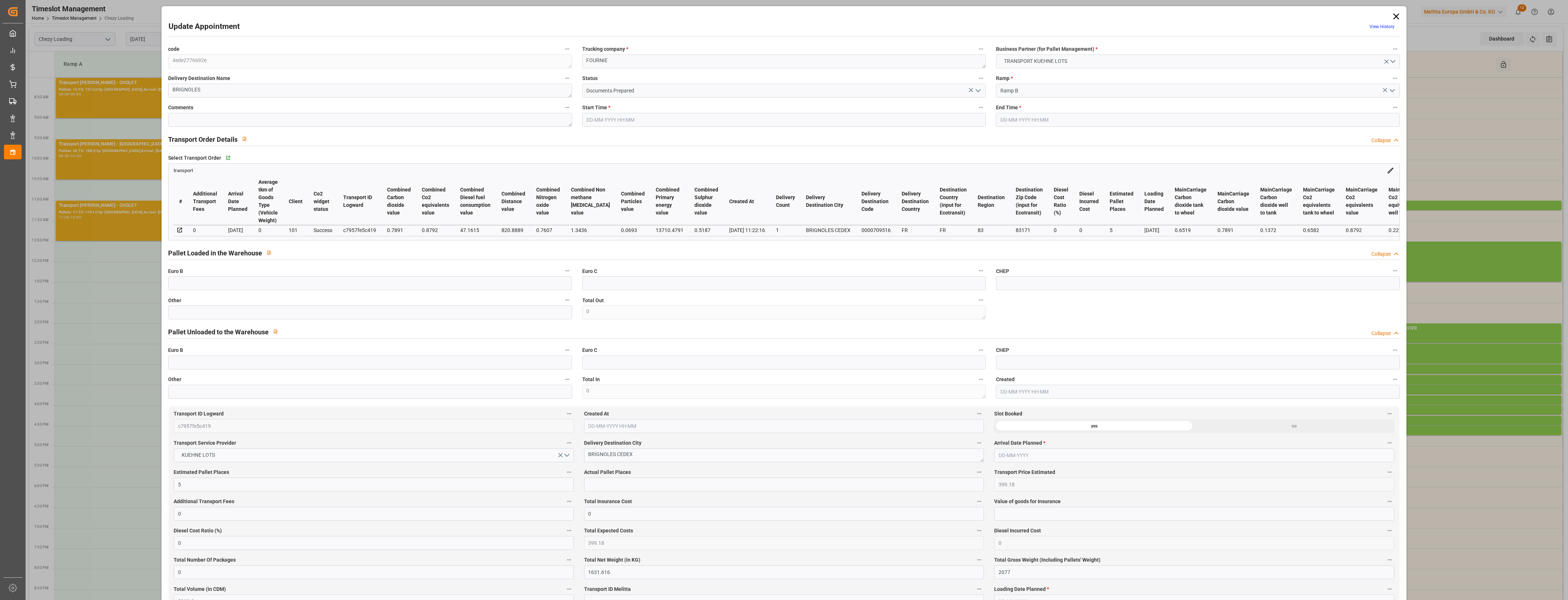
type input "[DATE] 12:00"
type input "[DATE] 12:15"
type input "[DATE] 13:25"
type input "[DATE] 11:22"
type input "[DATE]"
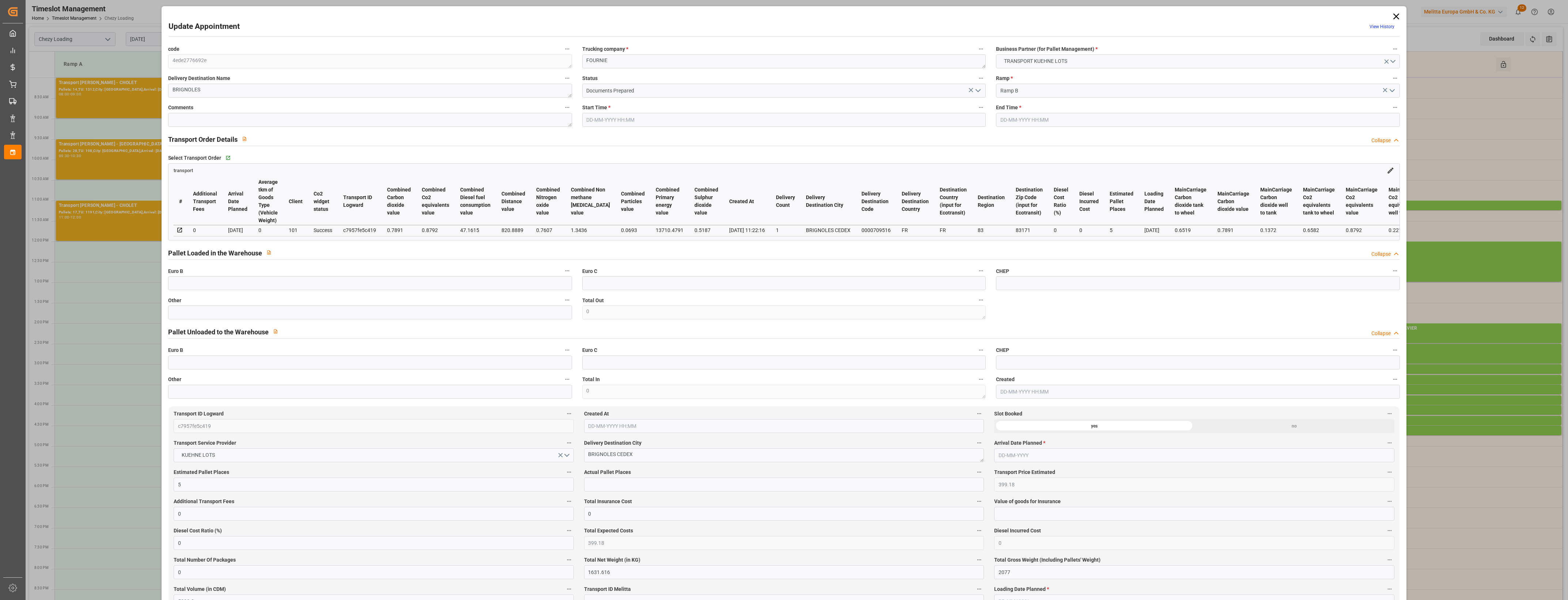
type input "[DATE]"
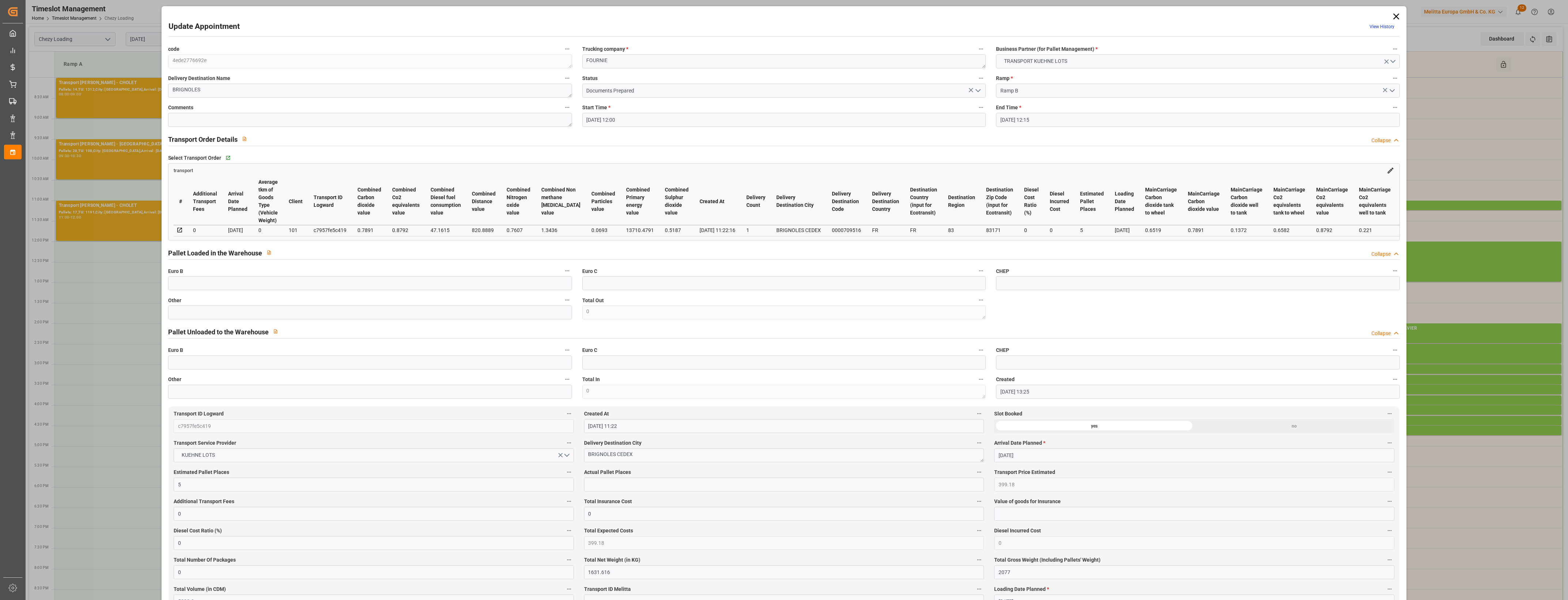
click at [976, 92] on icon "open menu" at bounding box center [978, 91] width 9 height 9
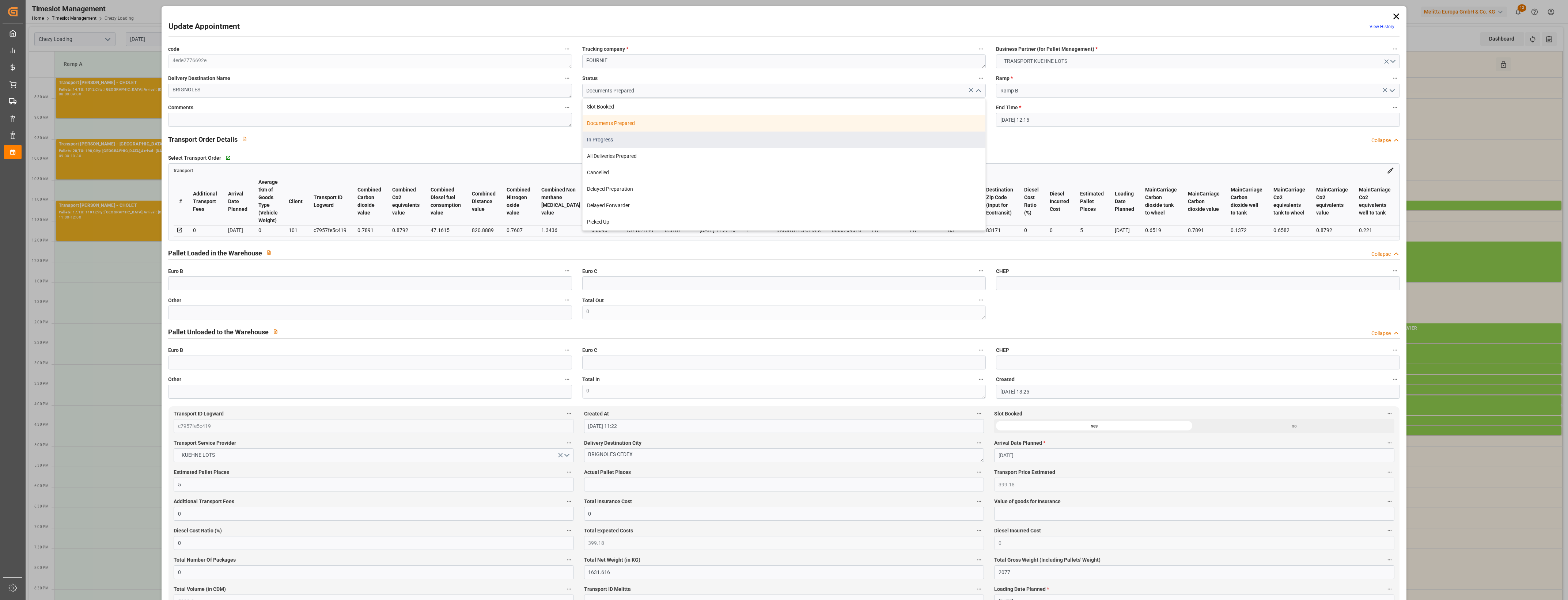
click at [623, 141] on div "In Progress" at bounding box center [784, 139] width 403 height 16
type input "In Progress"
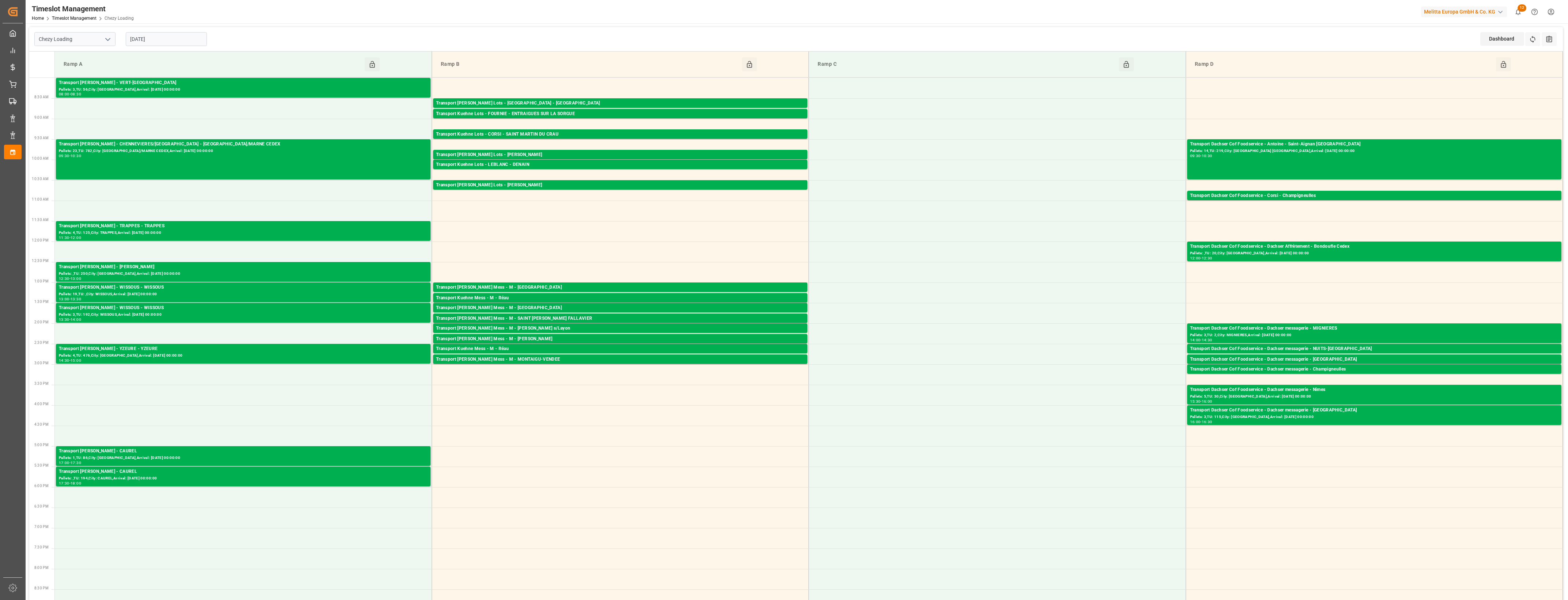
click at [170, 41] on input "[DATE]" at bounding box center [166, 39] width 81 height 14
click at [194, 100] on span "10" at bounding box center [192, 97] width 5 height 5
type input "[DATE]"
